Goal: Information Seeking & Learning: Learn about a topic

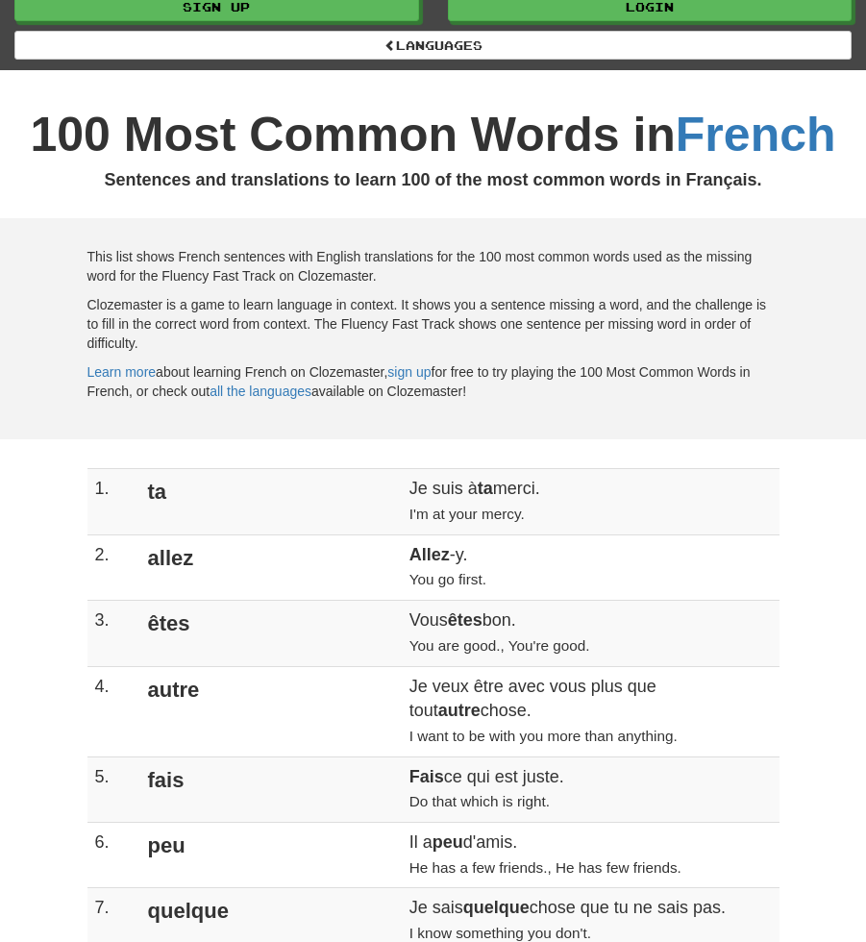
scroll to position [64, 0]
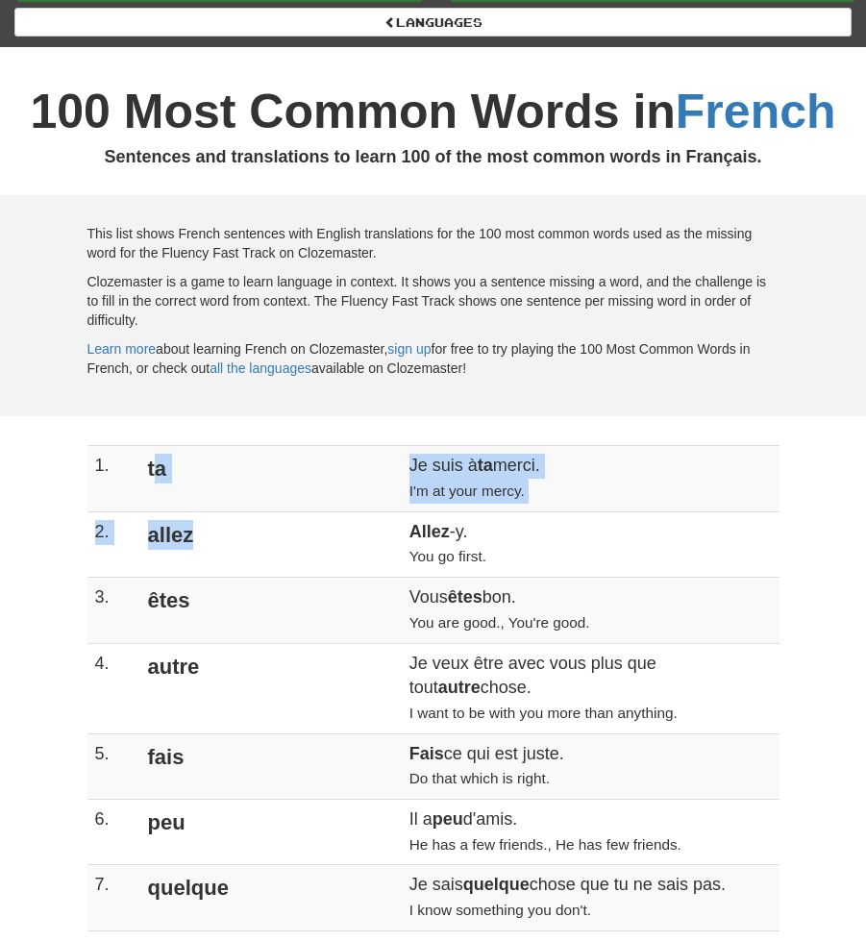
drag, startPoint x: 203, startPoint y: 482, endPoint x: 250, endPoint y: 514, distance: 56.8
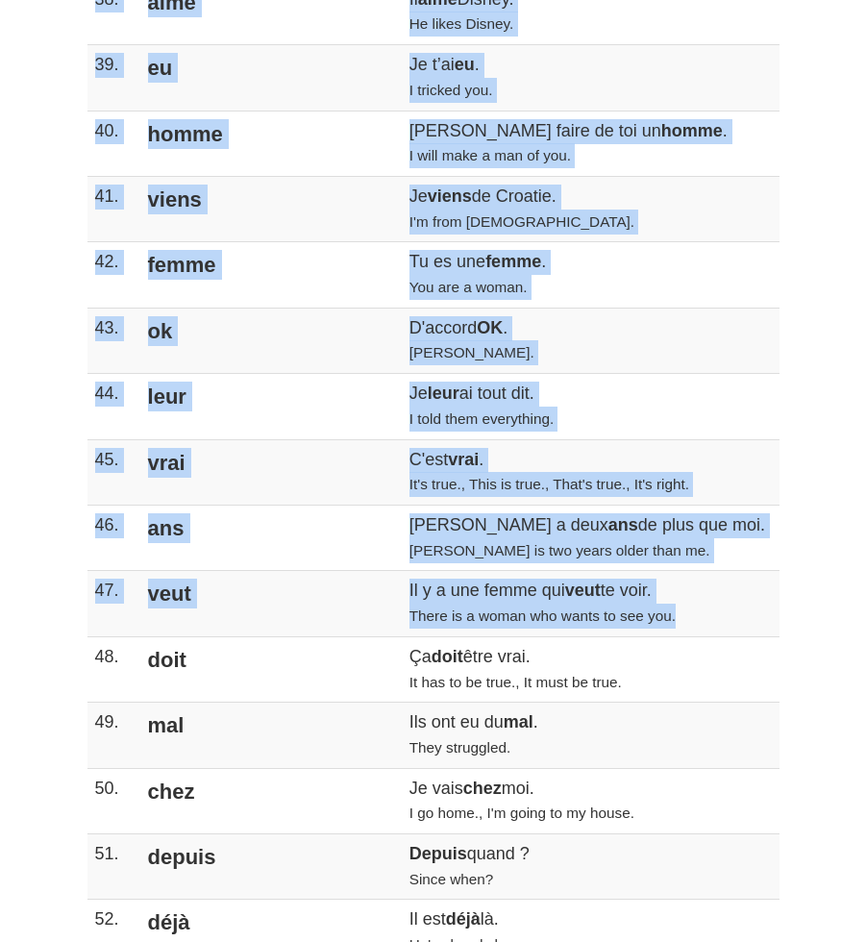
scroll to position [3205, 0]
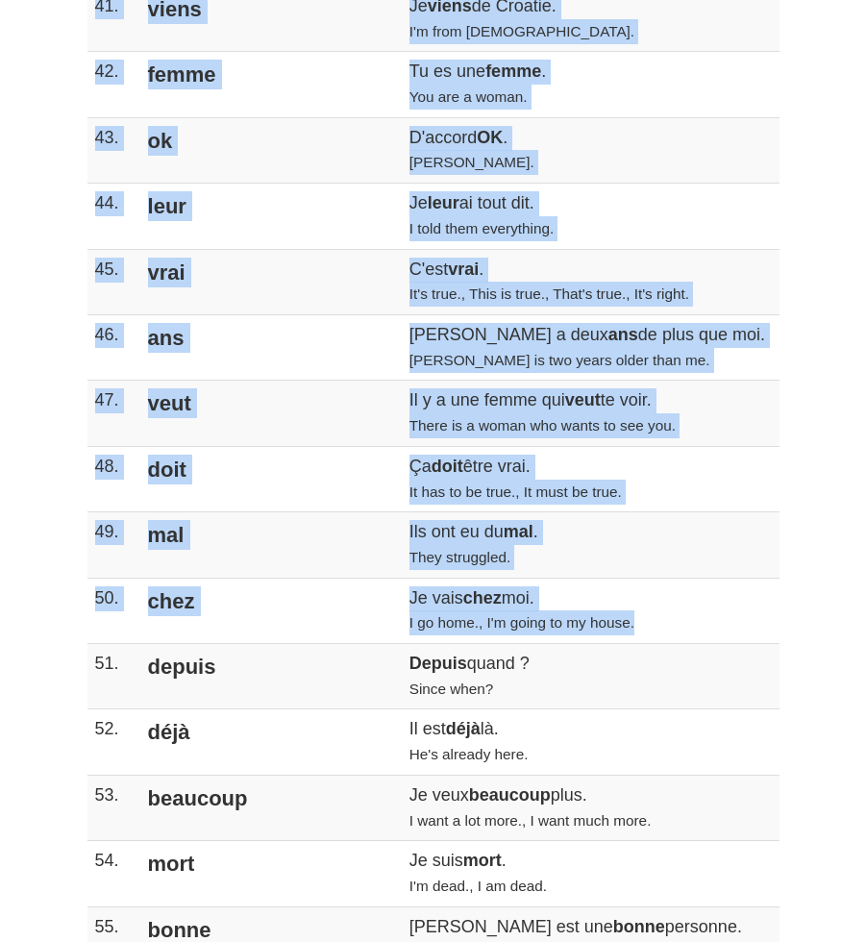
drag, startPoint x: 97, startPoint y: 465, endPoint x: 678, endPoint y: 584, distance: 592.8
click at [678, 584] on tbody "1. ta Je suis à ta merci. I'm at your mercy. 2. allez Allez -y. You go first. 3…" at bounding box center [434, 668] width 692 height 6726
copy tbody "8. lo Ip dolo s am conse. A'e se doei tempo. 7. incid Utlab -e. Dol ma aliqu. 3…"
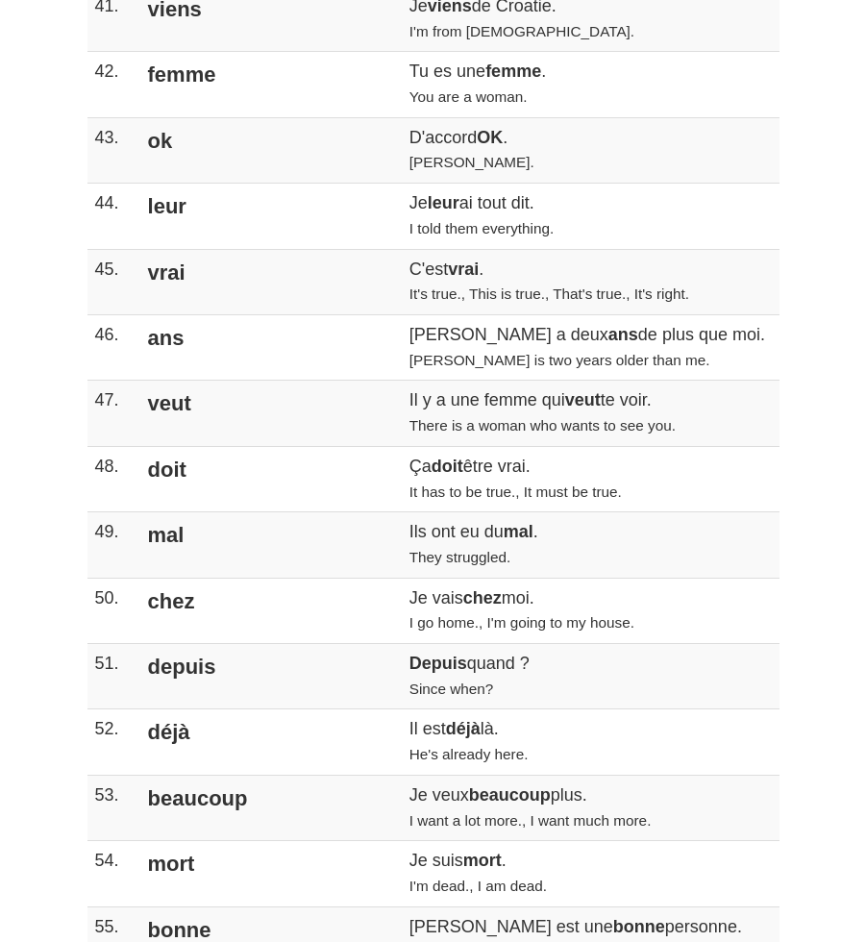
click at [55, 436] on div "1. ta Je suis à ta merci. I'm at your mercy. 2. allez Allez -y. You go first. 3…" at bounding box center [433, 677] width 866 height 6746
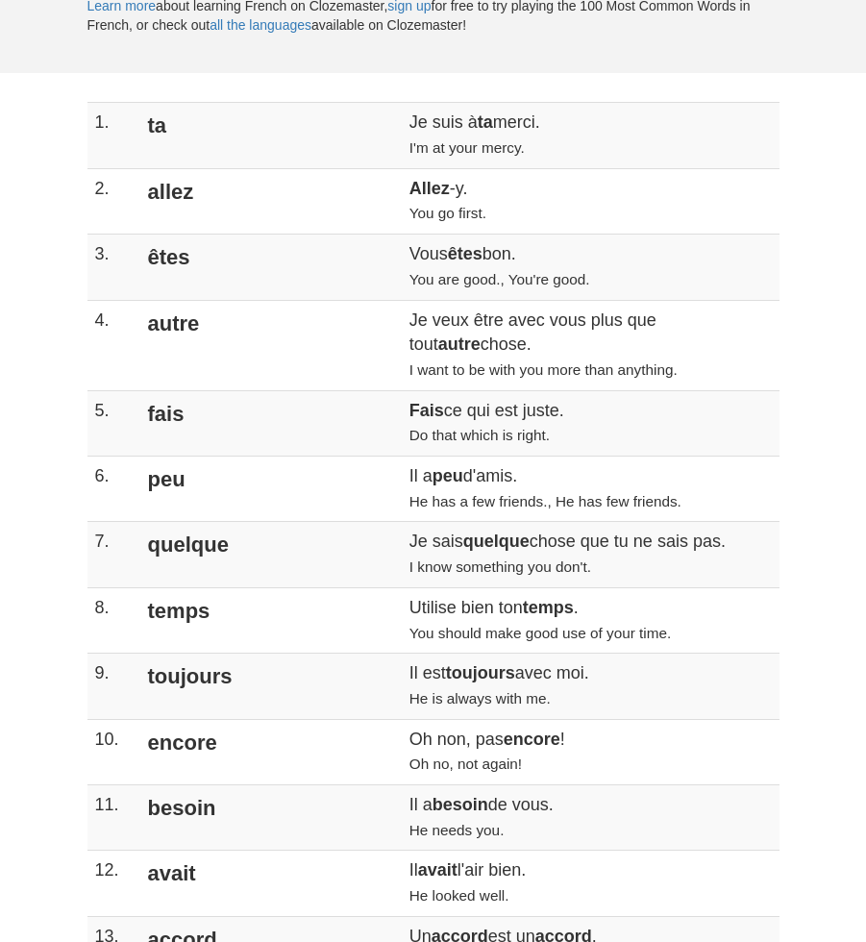
scroll to position [385, 0]
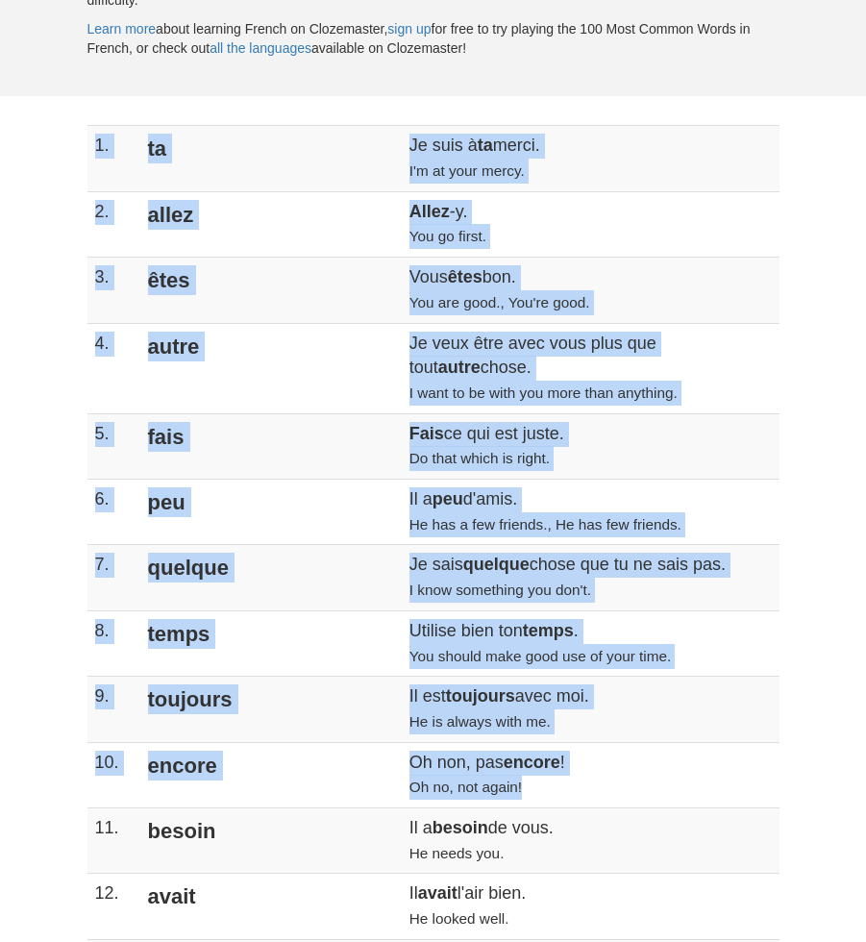
drag, startPoint x: 81, startPoint y: 151, endPoint x: 478, endPoint y: 759, distance: 726.0
copy div "1. ta Je suis à ta merci. I'm at your mercy. 2. allez Allez -y. You go first. 3…"
drag, startPoint x: 4, startPoint y: 482, endPoint x: 53, endPoint y: 440, distance: 64.2
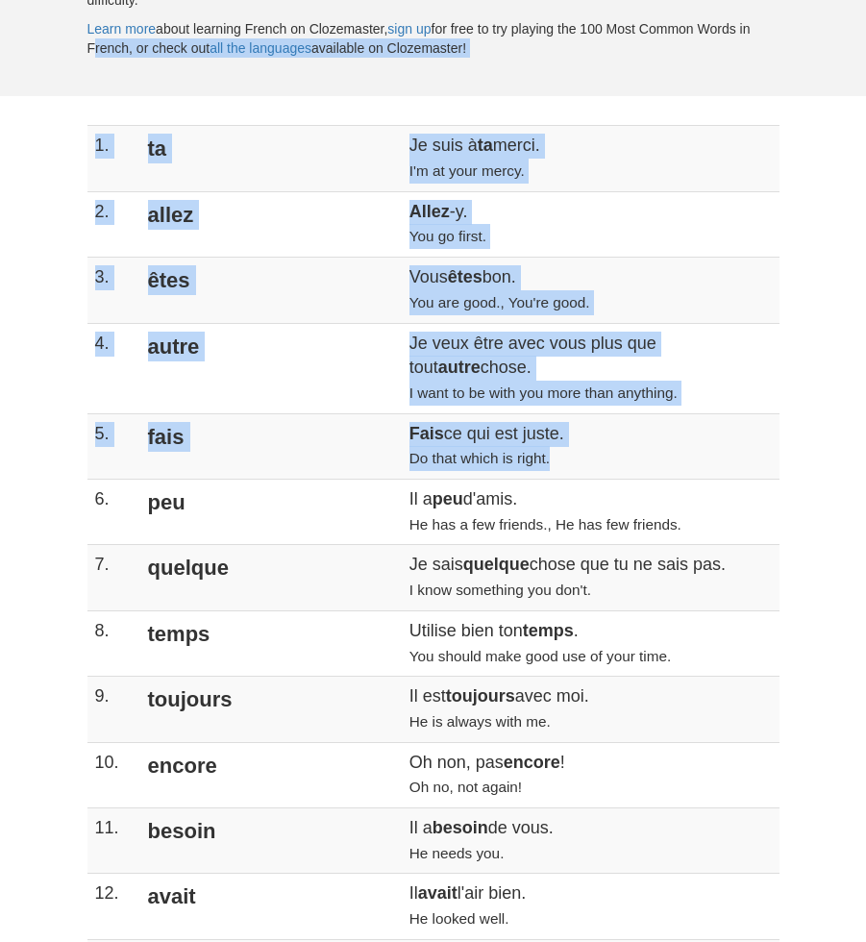
drag, startPoint x: 57, startPoint y: 78, endPoint x: 258, endPoint y: 363, distance: 348.5
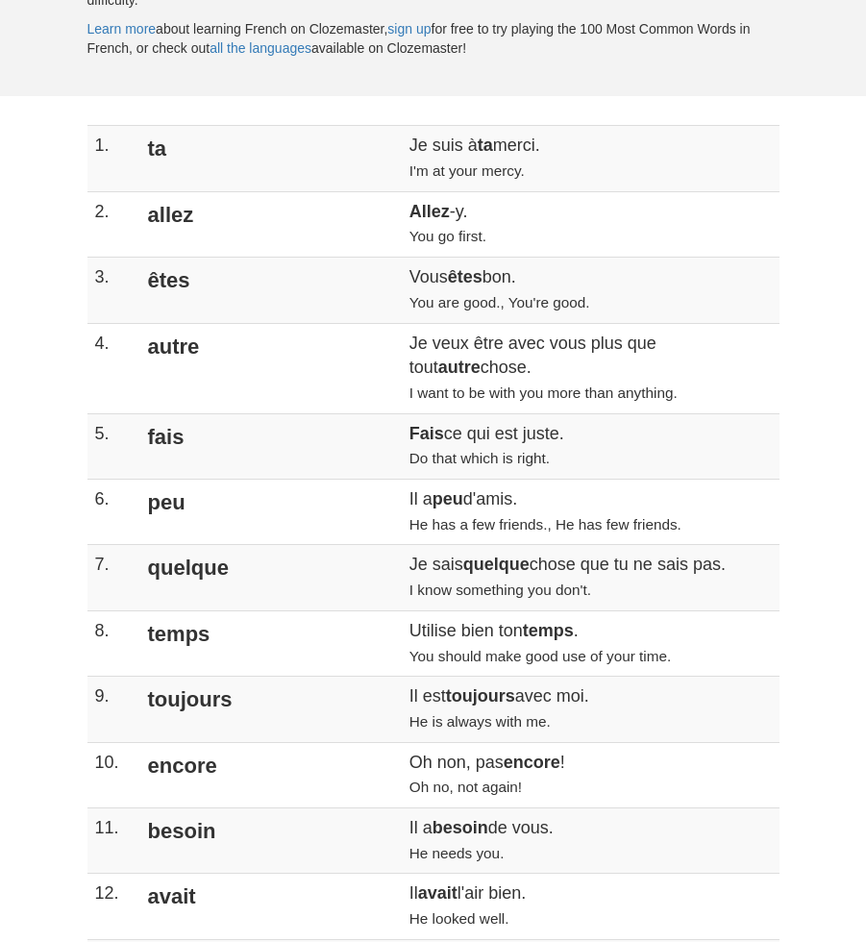
drag, startPoint x: 93, startPoint y: 141, endPoint x: 561, endPoint y: 411, distance: 539.4
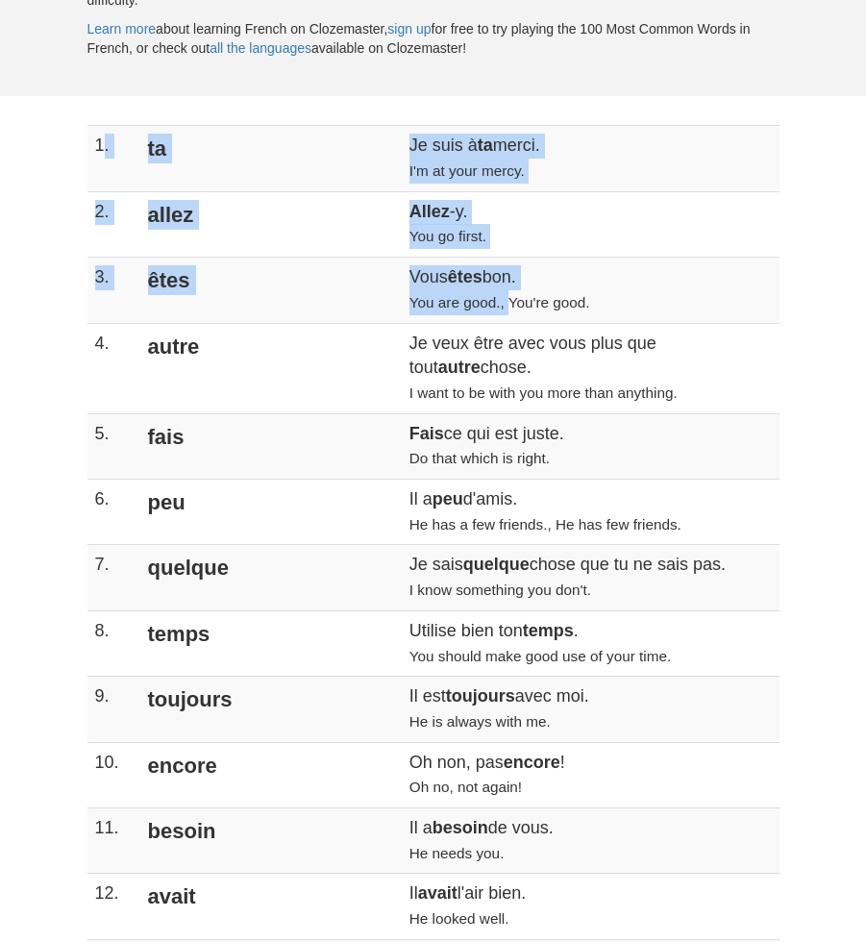
drag, startPoint x: 135, startPoint y: 153, endPoint x: 366, endPoint y: 314, distance: 282.0
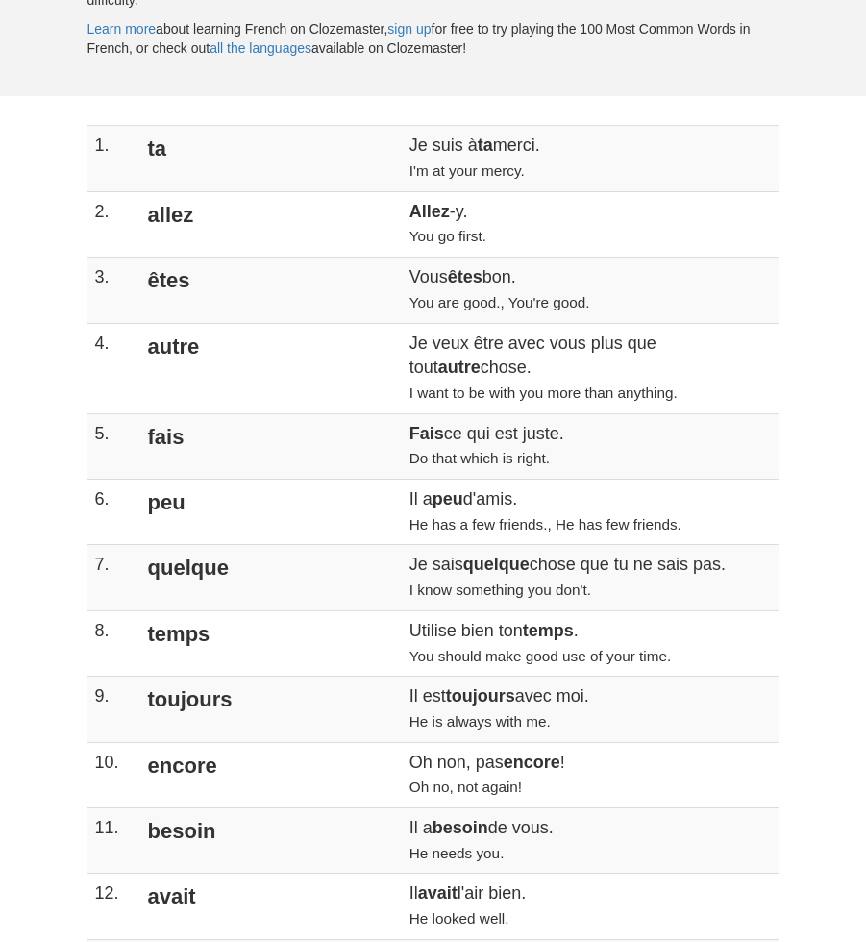
drag, startPoint x: 88, startPoint y: 138, endPoint x: 51, endPoint y: 161, distance: 43.2
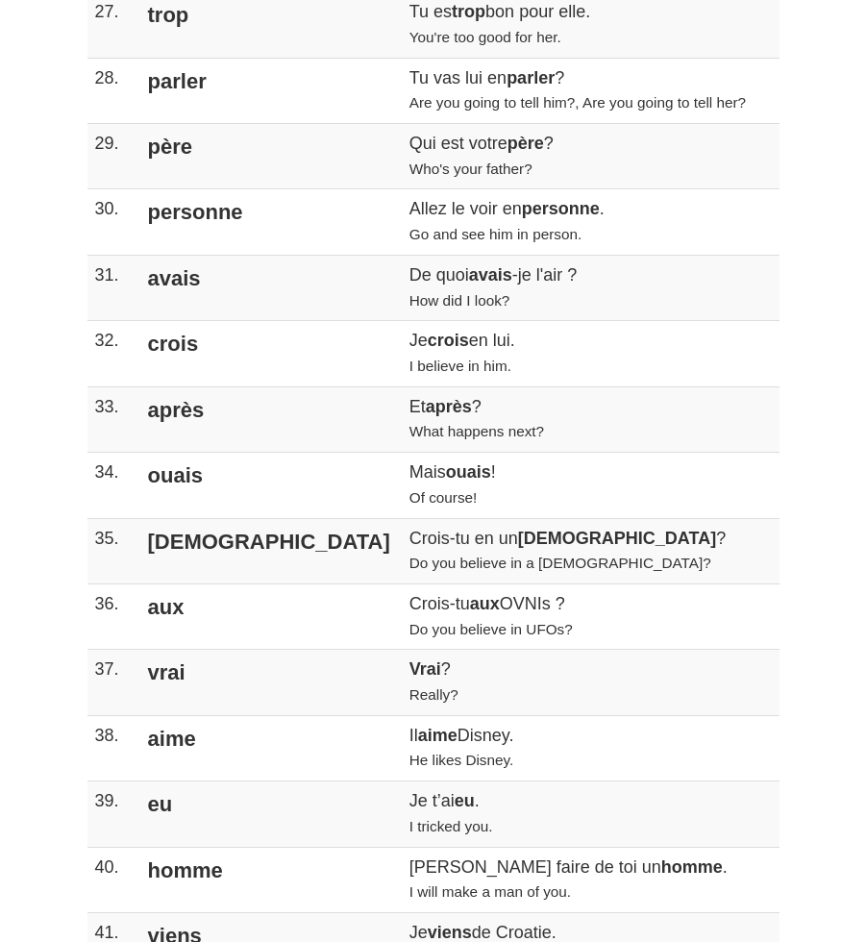
scroll to position [2500, 0]
